Goal: Task Accomplishment & Management: Use online tool/utility

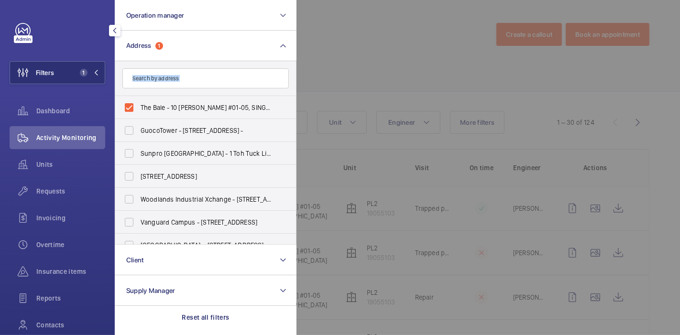
drag, startPoint x: 0, startPoint y: 0, endPoint x: 183, endPoint y: 79, distance: 199.5
click at [183, 79] on div "The Bale - 10 Lorong H Telok Kurau #01-05, [GEOGRAPHIC_DATA] 425993 [GEOGRAPHIC…" at bounding box center [206, 153] width 182 height 184
click at [183, 79] on input "text" at bounding box center [205, 78] width 166 height 20
click at [130, 104] on label "The Bale - 10 [PERSON_NAME] #01-05, SINGAPORE 425993" at bounding box center [198, 107] width 166 height 23
click at [130, 104] on input "The Bale - 10 [PERSON_NAME] #01-05, SINGAPORE 425993" at bounding box center [129, 107] width 19 height 19
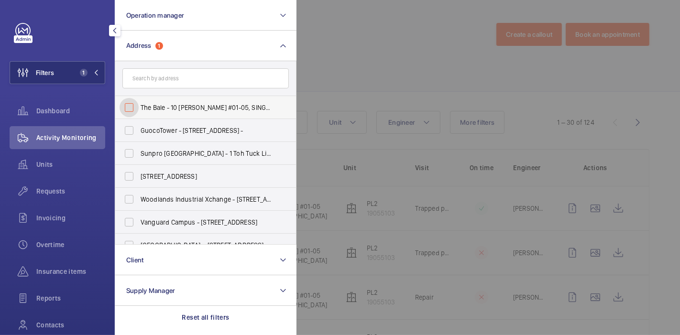
checkbox input "false"
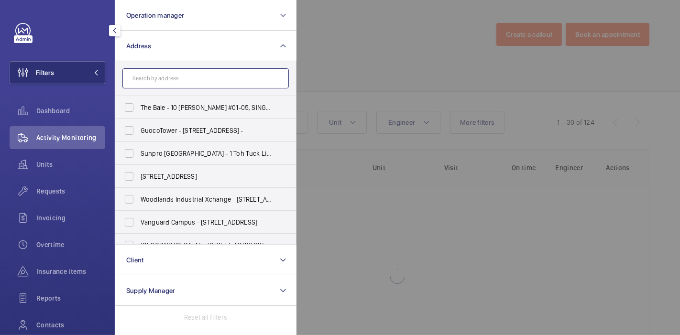
click at [170, 79] on input "text" at bounding box center [205, 78] width 166 height 20
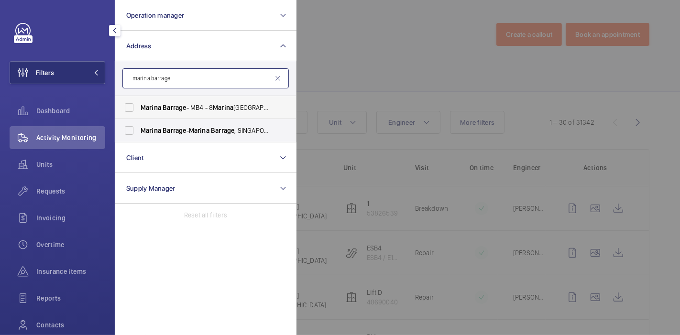
type input "marina barrage"
click at [132, 106] on label "[PERSON_NAME] - MB4 - [STREET_ADDRESS]" at bounding box center [198, 107] width 166 height 23
click at [132, 106] on input "[PERSON_NAME] - MB4 - [STREET_ADDRESS]" at bounding box center [129, 107] width 19 height 19
checkbox input "true"
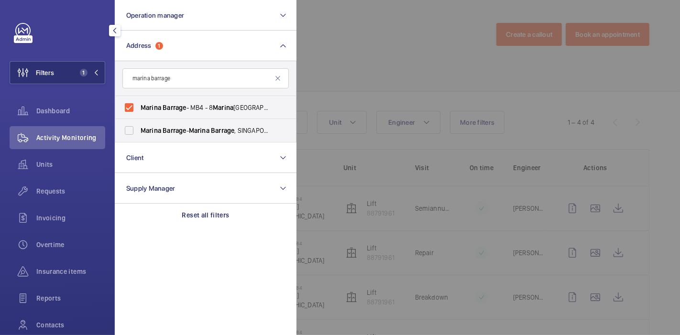
click at [371, 62] on div at bounding box center [637, 167] width 680 height 335
